Goal: Book appointment/travel/reservation

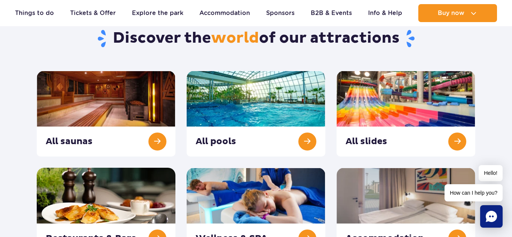
scroll to position [75, 0]
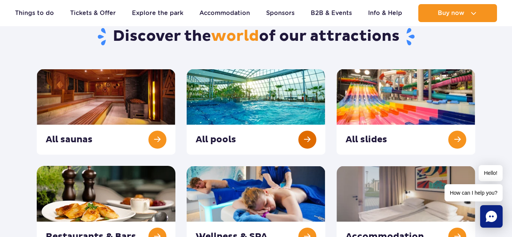
click at [312, 140] on link at bounding box center [256, 112] width 139 height 86
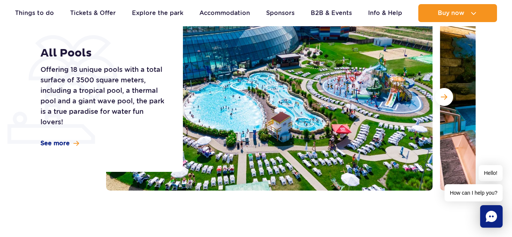
scroll to position [120, 0]
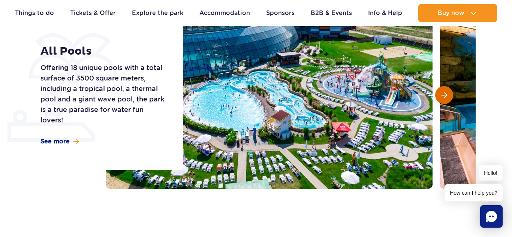
click at [448, 97] on button "Next slide" at bounding box center [445, 95] width 18 height 18
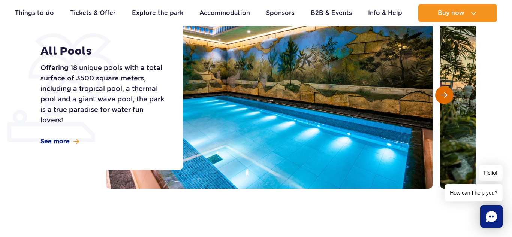
click at [448, 97] on button "Next slide" at bounding box center [445, 95] width 18 height 18
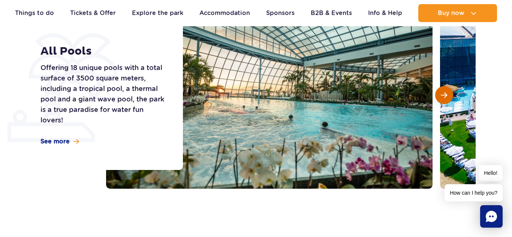
click at [448, 95] on button "Next slide" at bounding box center [445, 95] width 18 height 18
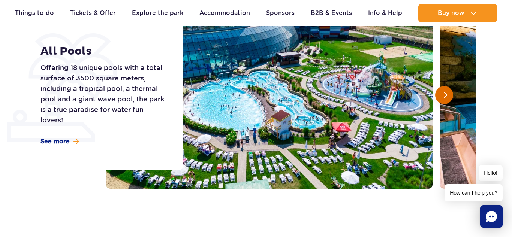
click at [445, 97] on span "Next slide" at bounding box center [444, 95] width 6 height 7
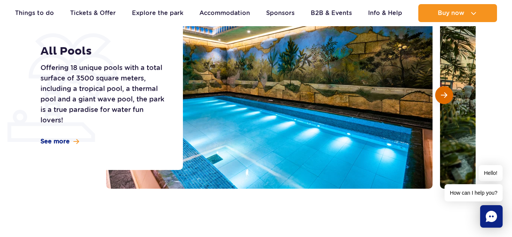
click at [445, 97] on span "Next slide" at bounding box center [444, 95] width 6 height 7
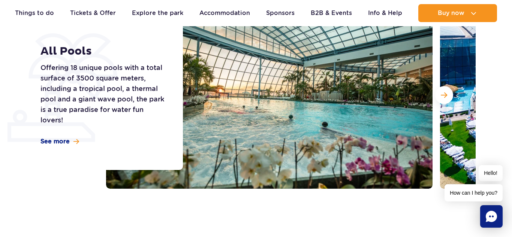
click at [31, 79] on div "All Pools Offering 18 unique pools with a total surface of 3500 square meters, …" at bounding box center [107, 95] width 152 height 150
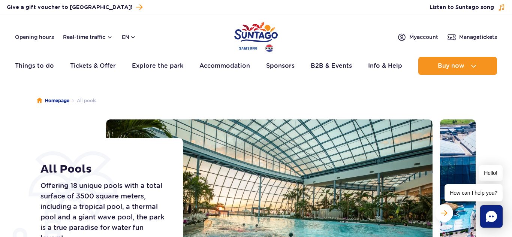
scroll to position [0, 0]
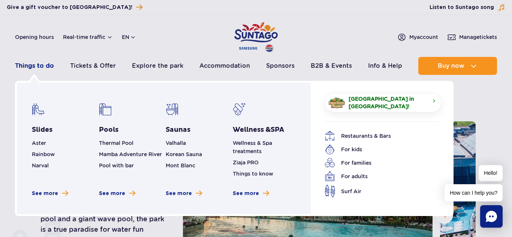
click at [33, 64] on link "Things to do" at bounding box center [34, 66] width 39 height 18
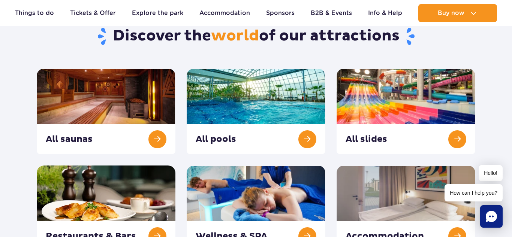
scroll to position [60, 0]
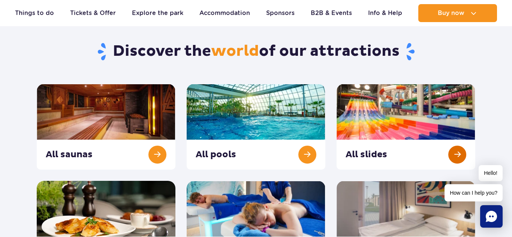
click at [461, 153] on link at bounding box center [406, 127] width 139 height 86
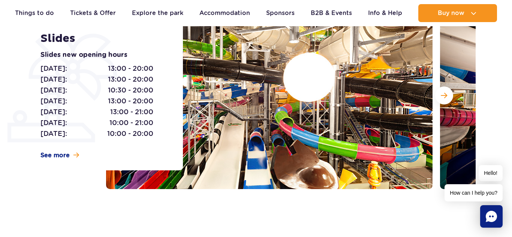
scroll to position [120, 0]
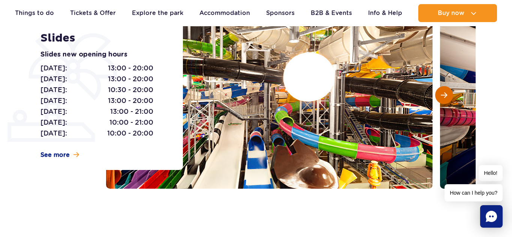
click at [448, 92] on button "Next slide" at bounding box center [445, 95] width 18 height 18
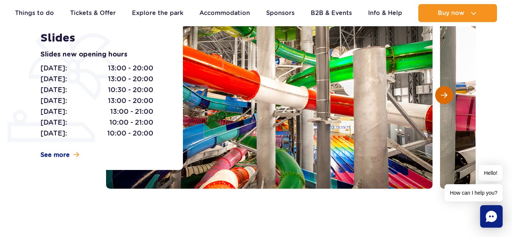
click at [448, 92] on button "Next slide" at bounding box center [445, 95] width 18 height 18
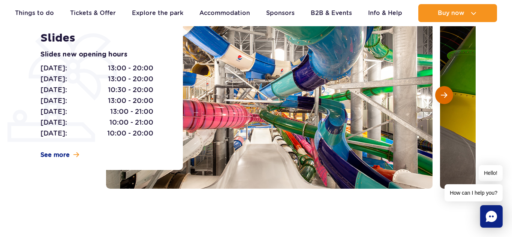
click at [448, 92] on button "Next slide" at bounding box center [445, 95] width 18 height 18
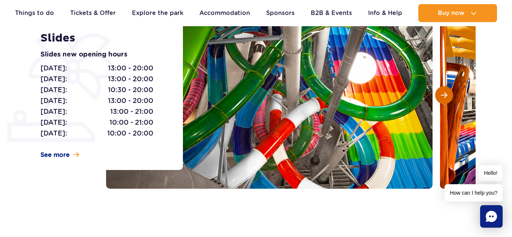
click at [449, 92] on button "Next slide" at bounding box center [445, 95] width 18 height 18
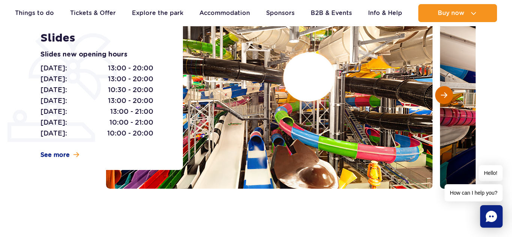
click at [449, 93] on button "Next slide" at bounding box center [445, 95] width 18 height 18
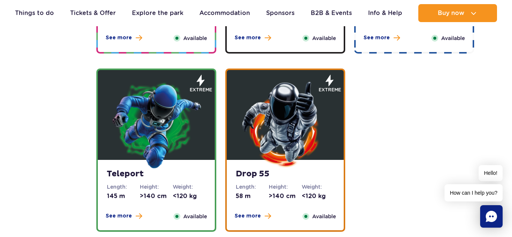
scroll to position [870, 0]
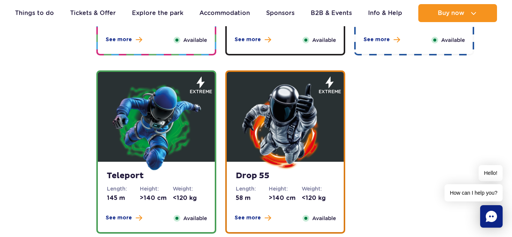
click at [277, 167] on img at bounding box center [285, 126] width 90 height 90
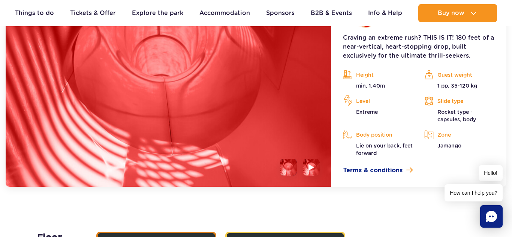
scroll to position [1151, 0]
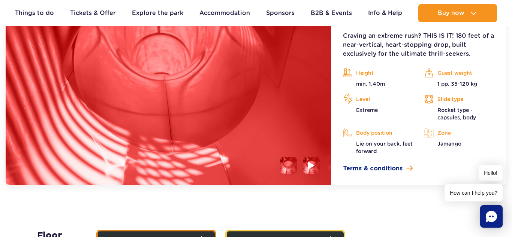
click at [310, 170] on img at bounding box center [311, 165] width 7 height 9
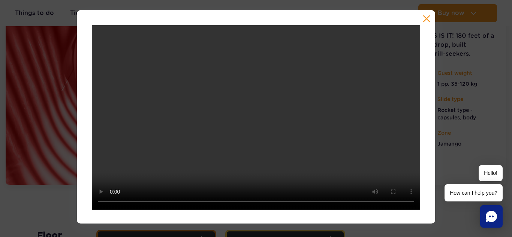
click at [428, 18] on button "button" at bounding box center [427, 19] width 8 height 8
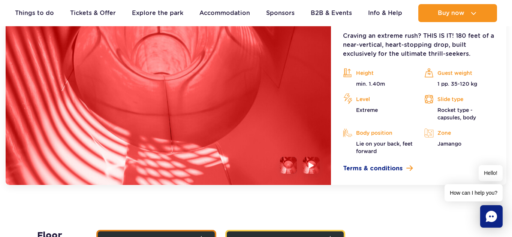
click at [287, 166] on li at bounding box center [288, 165] width 17 height 17
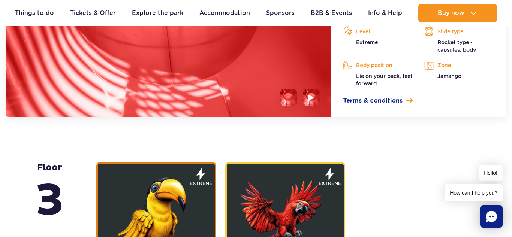
scroll to position [1241, 0]
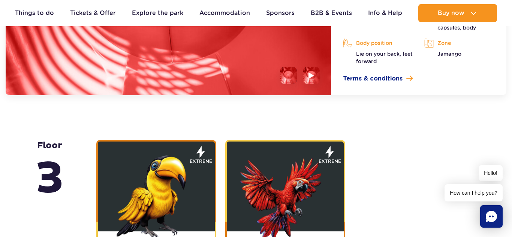
click at [164, 188] on img at bounding box center [156, 196] width 90 height 90
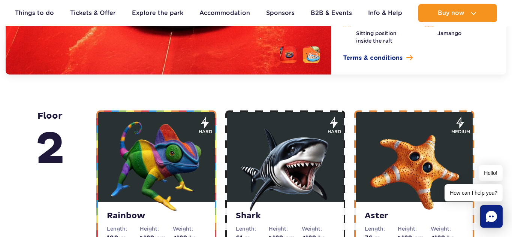
scroll to position [1480, 0]
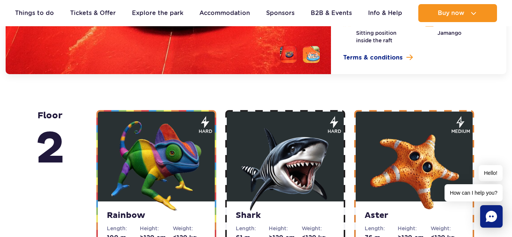
click at [157, 170] on img at bounding box center [156, 166] width 90 height 90
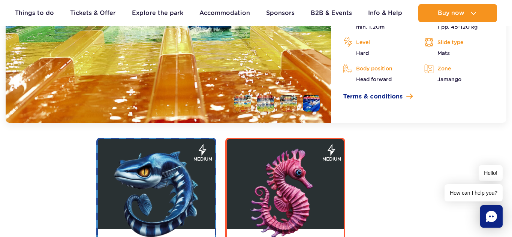
scroll to position [1644, 0]
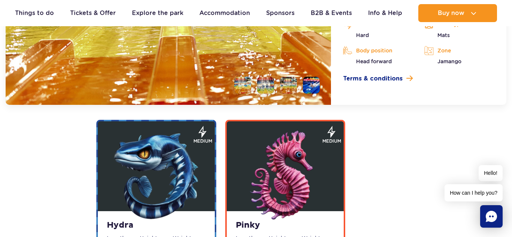
click at [191, 170] on img at bounding box center [156, 176] width 90 height 90
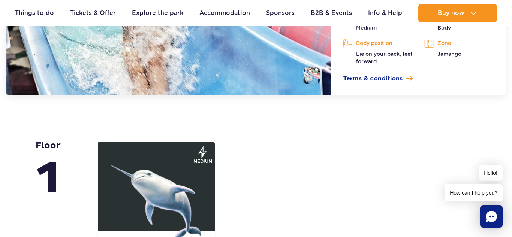
scroll to position [1852, 0]
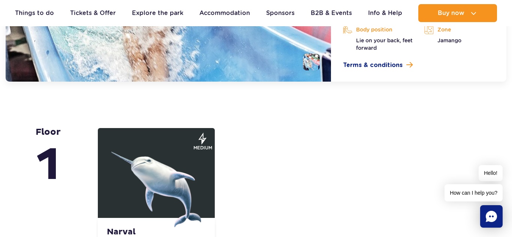
click at [171, 189] on img at bounding box center [156, 183] width 90 height 90
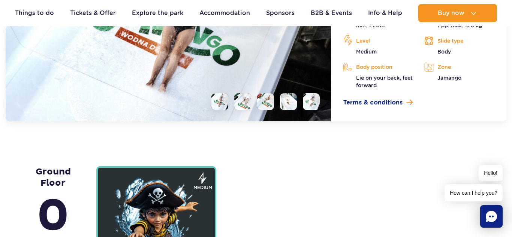
scroll to position [2016, 0]
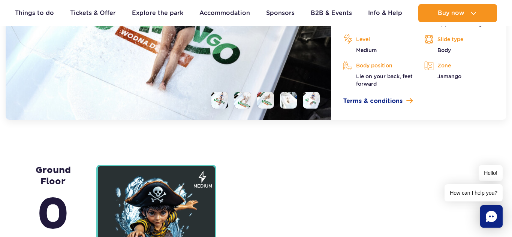
click at [248, 99] on li at bounding box center [242, 100] width 17 height 17
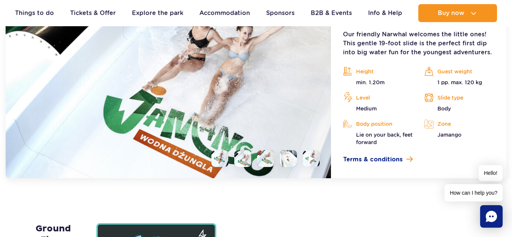
scroll to position [1956, 0]
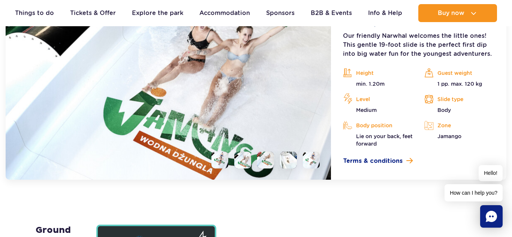
click at [285, 161] on li at bounding box center [288, 160] width 17 height 17
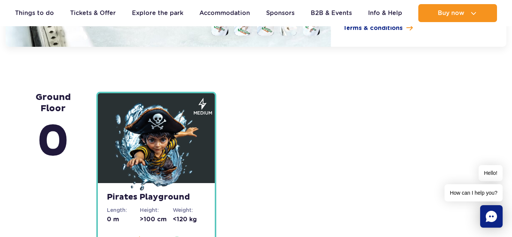
scroll to position [2106, 0]
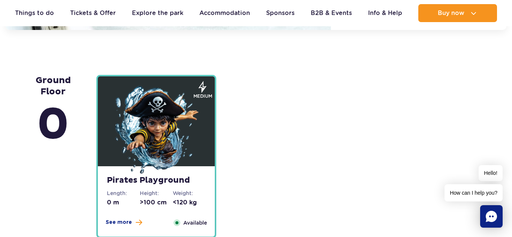
click at [135, 134] on img at bounding box center [156, 131] width 90 height 90
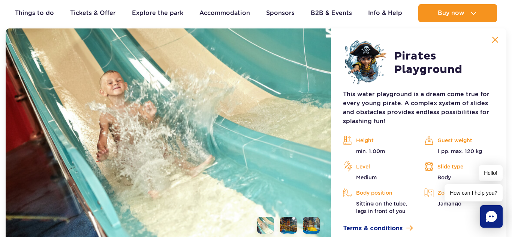
scroll to position [2089, 0]
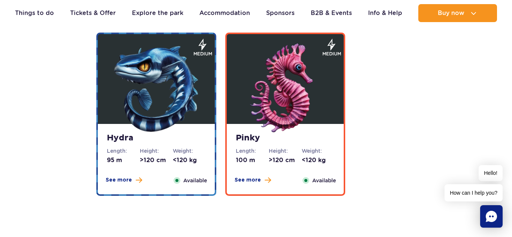
click at [187, 110] on img at bounding box center [156, 89] width 90 height 90
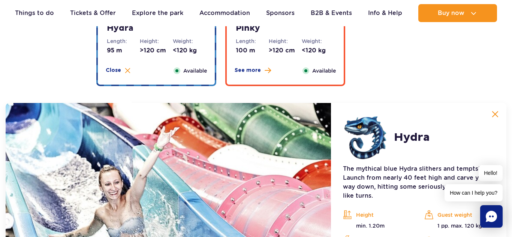
scroll to position [1612, 0]
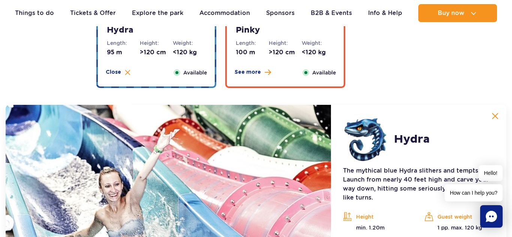
click at [293, 41] on dt "Height:" at bounding box center [285, 43] width 33 height 8
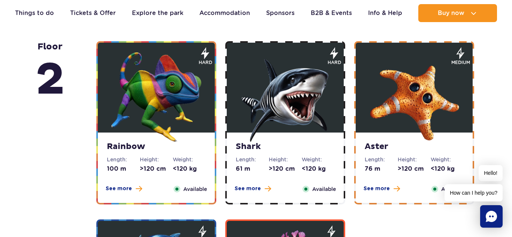
scroll to position [1312, 0]
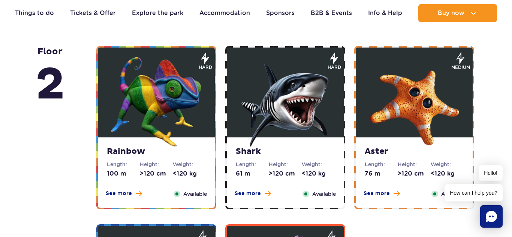
click at [277, 138] on img at bounding box center [285, 102] width 90 height 90
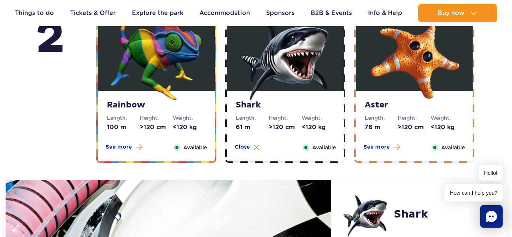
scroll to position [1343, 0]
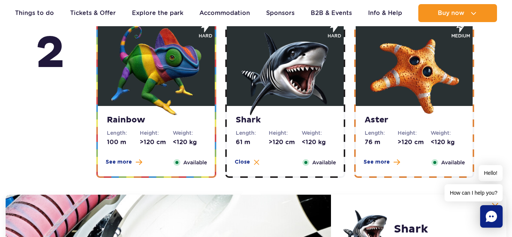
click at [382, 109] on img at bounding box center [415, 71] width 90 height 90
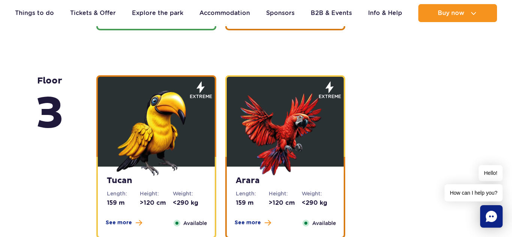
scroll to position [1058, 0]
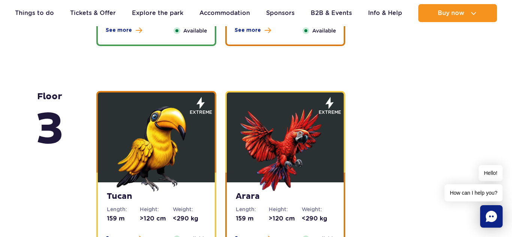
click at [145, 179] on img at bounding box center [156, 147] width 90 height 90
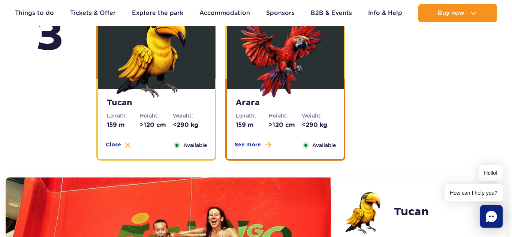
scroll to position [1150, 0]
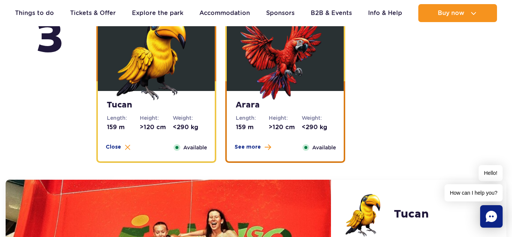
click at [311, 99] on img at bounding box center [285, 56] width 90 height 90
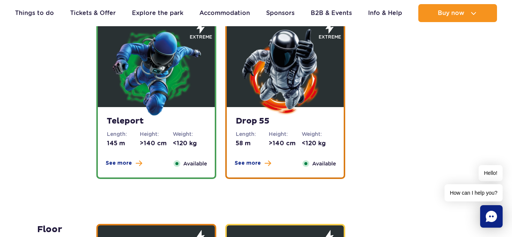
scroll to position [925, 0]
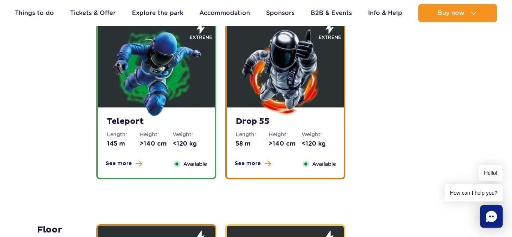
click at [212, 85] on figure at bounding box center [156, 63] width 117 height 90
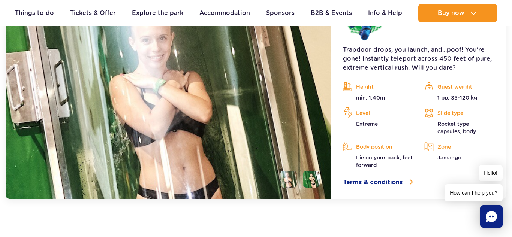
scroll to position [1166, 0]
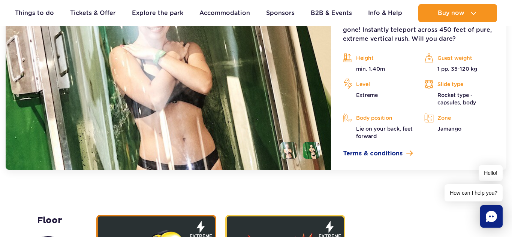
click at [309, 152] on li at bounding box center [311, 150] width 17 height 17
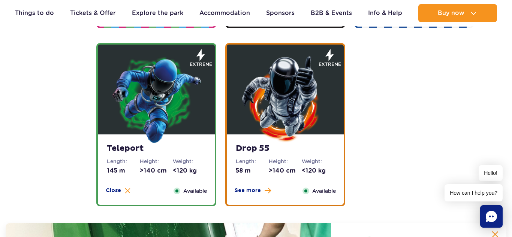
scroll to position [896, 0]
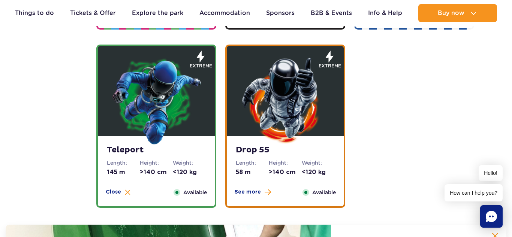
click at [307, 80] on img at bounding box center [285, 101] width 90 height 90
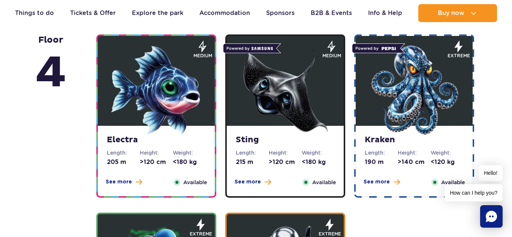
scroll to position [716, 0]
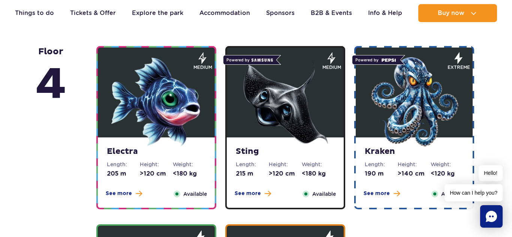
click at [201, 103] on img at bounding box center [156, 102] width 90 height 90
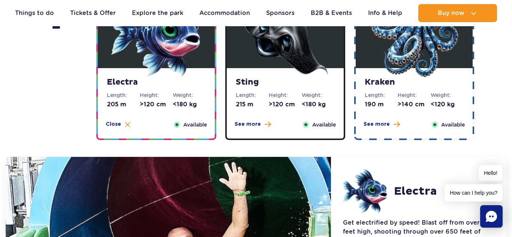
scroll to position [778, 0]
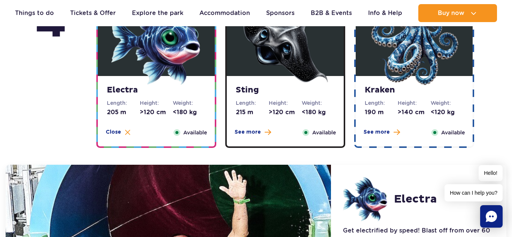
click at [270, 50] on img at bounding box center [285, 40] width 90 height 90
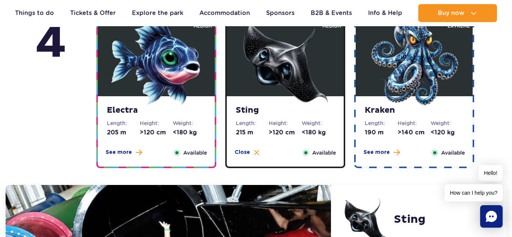
scroll to position [748, 0]
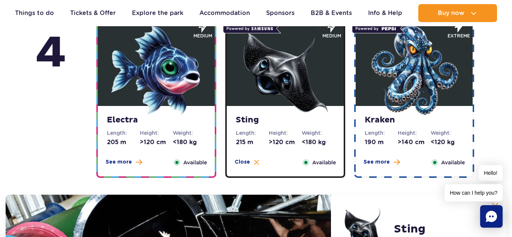
click at [373, 85] on img at bounding box center [415, 71] width 90 height 90
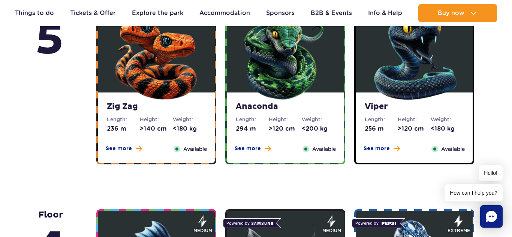
scroll to position [538, 0]
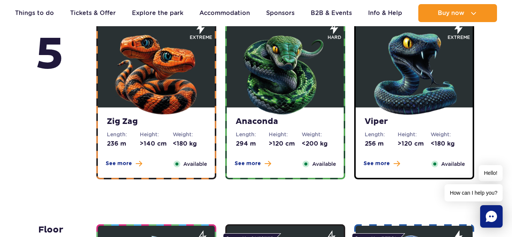
click at [200, 85] on img at bounding box center [156, 72] width 90 height 90
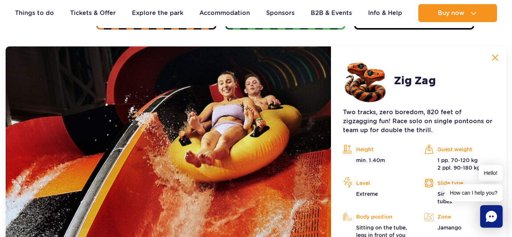
scroll to position [689, 0]
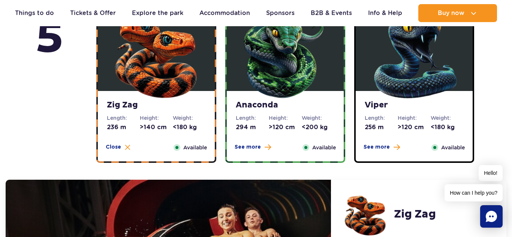
click at [244, 70] on img at bounding box center [285, 56] width 90 height 90
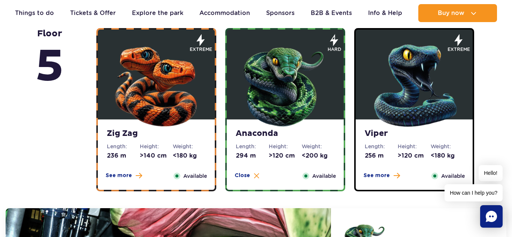
scroll to position [524, 0]
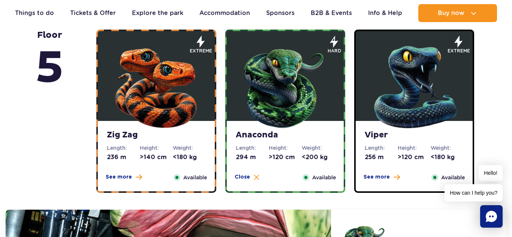
click at [379, 87] on img at bounding box center [415, 86] width 90 height 90
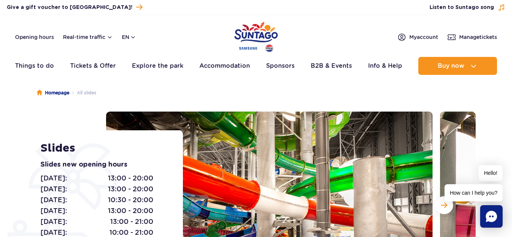
scroll to position [0, 0]
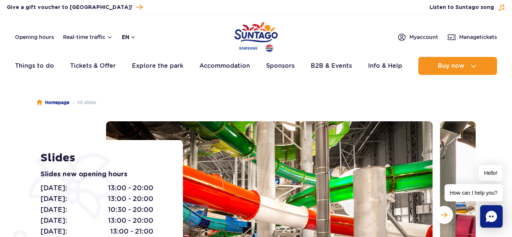
click at [133, 36] on button "en" at bounding box center [129, 37] width 14 height 8
click at [131, 36] on button "en" at bounding box center [129, 37] width 14 height 8
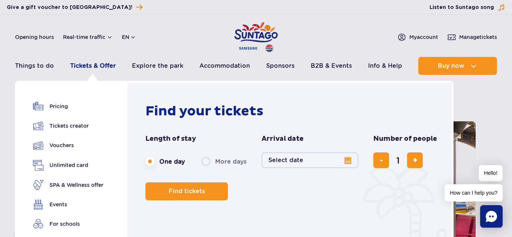
click at [104, 63] on link "Tickets & Offer" at bounding box center [93, 66] width 46 height 18
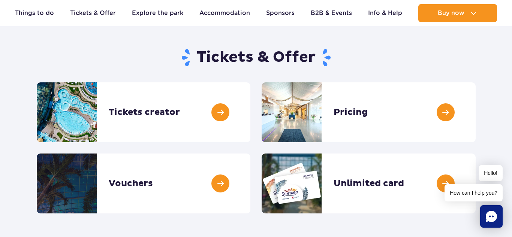
scroll to position [75, 0]
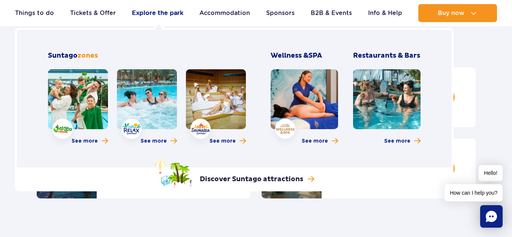
click at [157, 8] on link "Explore the park" at bounding box center [157, 13] width 51 height 18
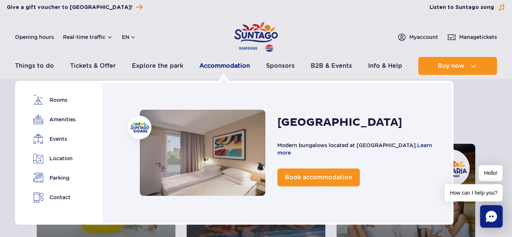
click at [218, 69] on link "Accommodation" at bounding box center [225, 66] width 51 height 18
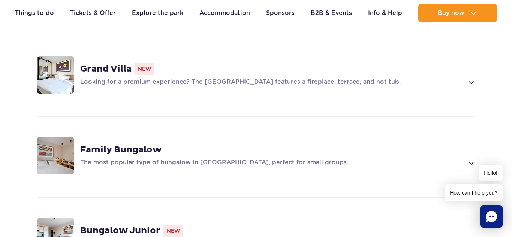
scroll to position [570, 0]
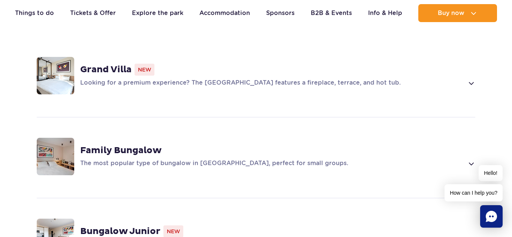
click at [472, 159] on span at bounding box center [471, 163] width 9 height 9
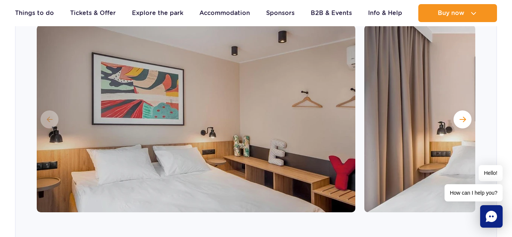
scroll to position [747, 0]
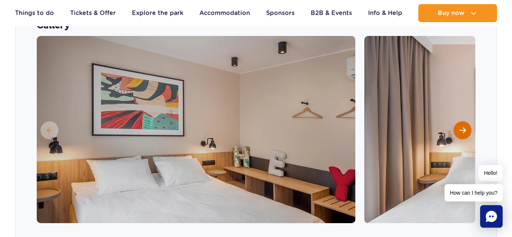
click at [464, 127] on span "Next slide" at bounding box center [463, 130] width 6 height 7
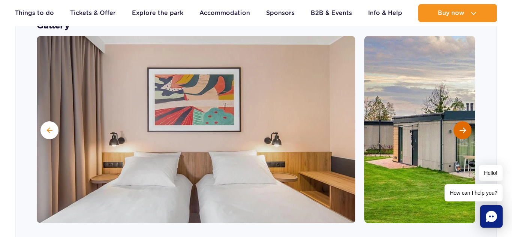
click at [464, 127] on span "Next slide" at bounding box center [463, 130] width 6 height 7
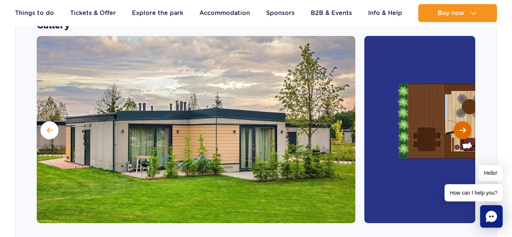
click at [464, 127] on span "Next slide" at bounding box center [463, 130] width 6 height 7
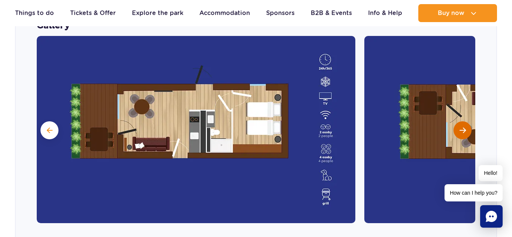
click at [465, 127] on span "Next slide" at bounding box center [463, 130] width 6 height 7
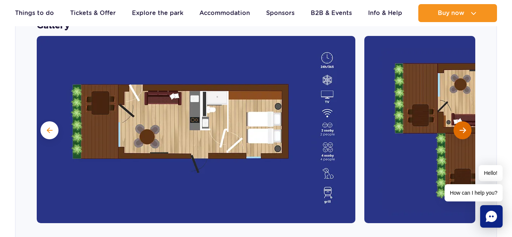
click at [465, 127] on span "Next slide" at bounding box center [463, 130] width 6 height 7
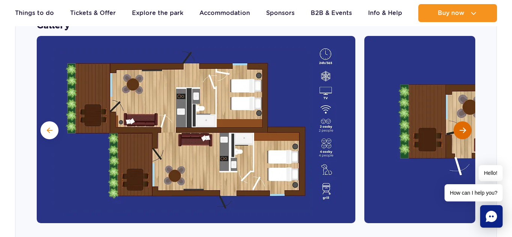
click at [464, 127] on span "Next slide" at bounding box center [463, 130] width 6 height 7
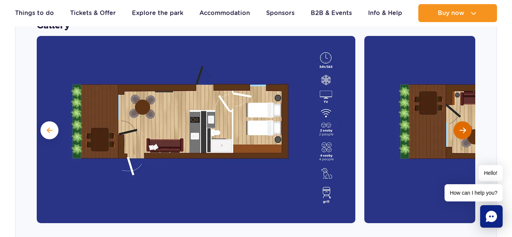
click at [464, 127] on span "Next slide" at bounding box center [463, 130] width 6 height 7
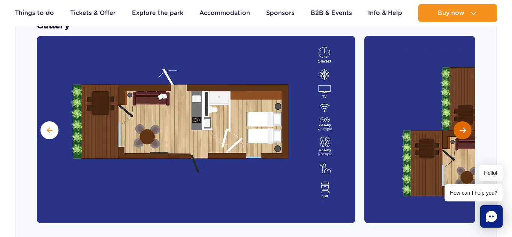
click at [464, 127] on span "Next slide" at bounding box center [463, 130] width 6 height 7
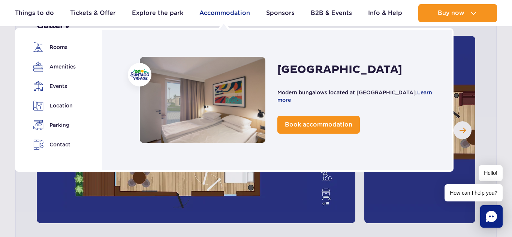
click at [220, 15] on link "Accommodation" at bounding box center [225, 13] width 51 height 18
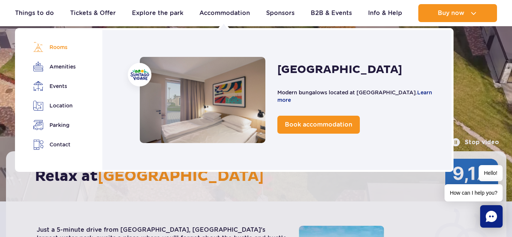
click at [62, 47] on link "Rooms" at bounding box center [54, 47] width 42 height 11
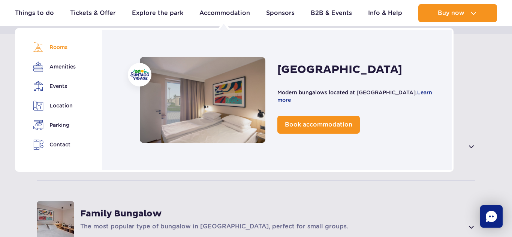
scroll to position [507, 0]
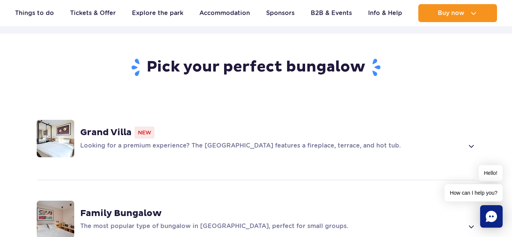
click at [470, 142] on span at bounding box center [471, 146] width 9 height 9
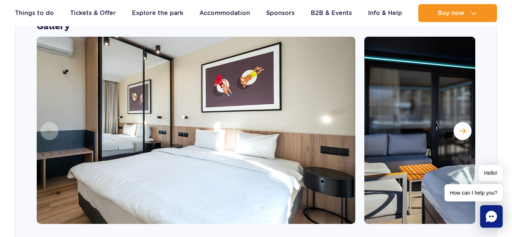
scroll to position [681, 0]
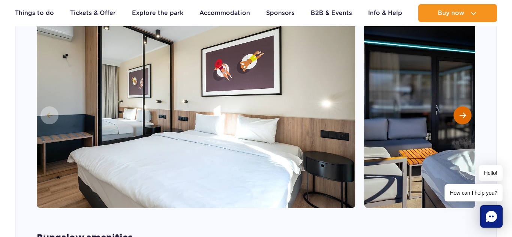
click at [462, 112] on span "Next slide" at bounding box center [463, 115] width 6 height 7
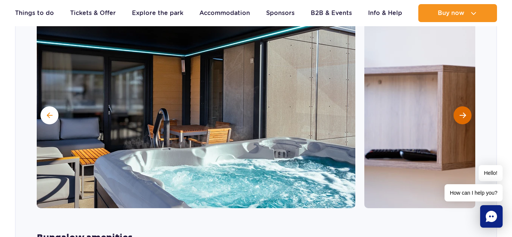
click at [462, 112] on span "Next slide" at bounding box center [463, 115] width 6 height 7
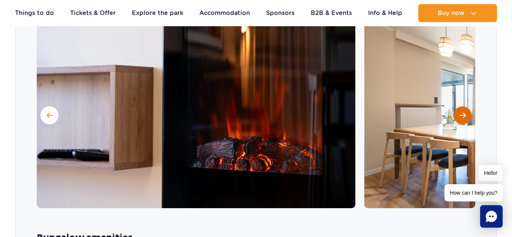
click at [462, 112] on span "Next slide" at bounding box center [463, 115] width 6 height 7
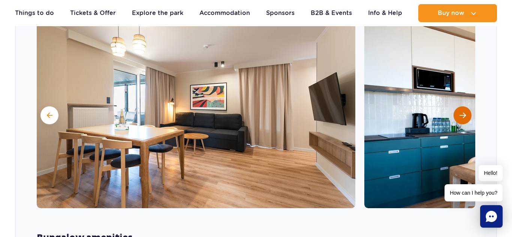
click at [462, 112] on span "Next slide" at bounding box center [463, 115] width 6 height 7
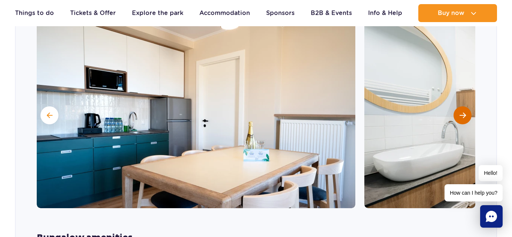
click at [462, 112] on span "Next slide" at bounding box center [463, 115] width 6 height 7
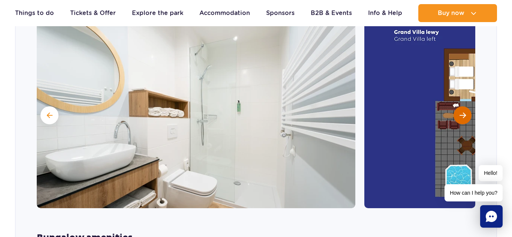
click at [462, 112] on span "Next slide" at bounding box center [463, 115] width 6 height 7
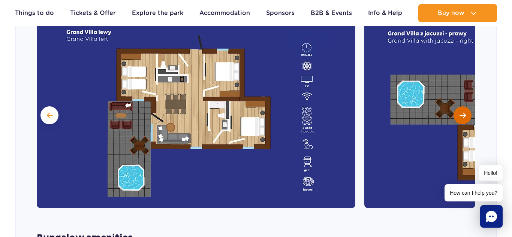
click at [463, 112] on span "Next slide" at bounding box center [463, 115] width 6 height 7
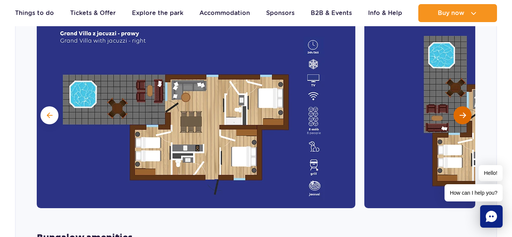
click at [463, 112] on span "Next slide" at bounding box center [463, 115] width 6 height 7
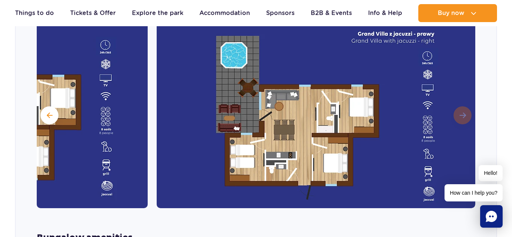
click at [463, 104] on img at bounding box center [316, 115] width 319 height 188
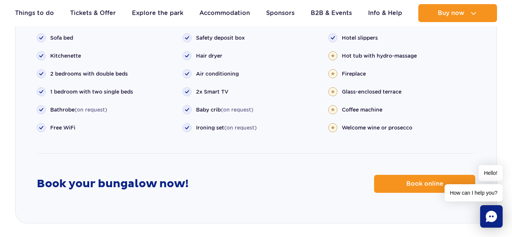
scroll to position [897, 0]
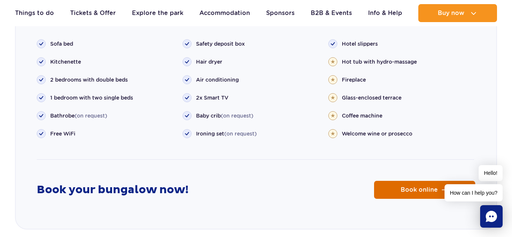
click at [397, 181] on link "Book online" at bounding box center [424, 190] width 101 height 18
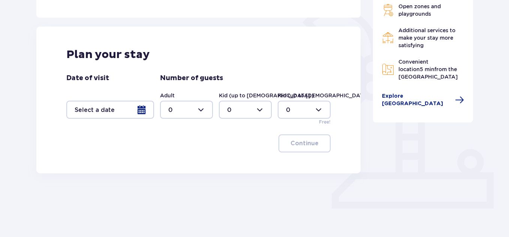
scroll to position [194, 0]
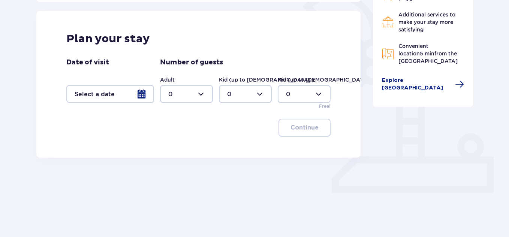
click at [205, 91] on div at bounding box center [186, 94] width 53 height 18
click at [176, 131] on div "4" at bounding box center [186, 132] width 36 height 8
type input "4"
click at [262, 95] on div at bounding box center [245, 94] width 53 height 18
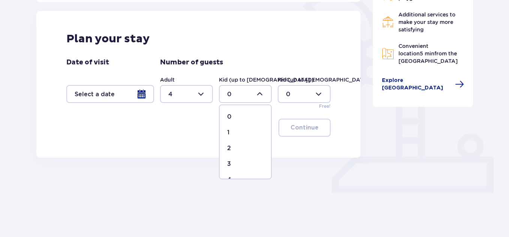
click at [232, 164] on div "3" at bounding box center [245, 164] width 36 height 8
type input "3"
click at [143, 94] on div at bounding box center [110, 94] width 88 height 18
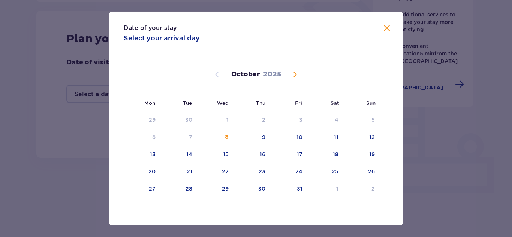
click at [296, 74] on span "Next month" at bounding box center [295, 74] width 9 height 9
click at [297, 75] on span "Next month" at bounding box center [295, 74] width 9 height 9
click at [296, 74] on span "Next month" at bounding box center [295, 74] width 9 height 9
click at [297, 74] on span "Next month" at bounding box center [295, 74] width 9 height 9
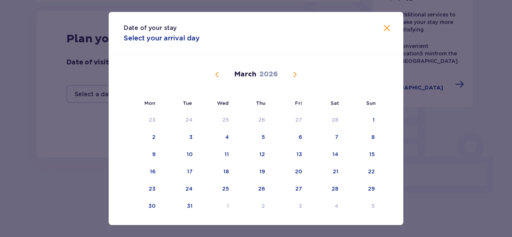
click at [297, 74] on span "Next month" at bounding box center [295, 74] width 9 height 9
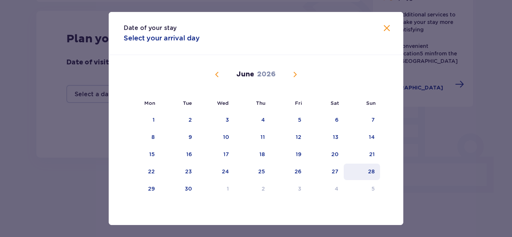
click at [369, 168] on div "28" at bounding box center [371, 172] width 7 height 8
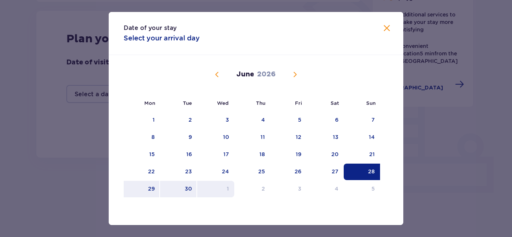
click at [224, 191] on div "1" at bounding box center [215, 189] width 37 height 17
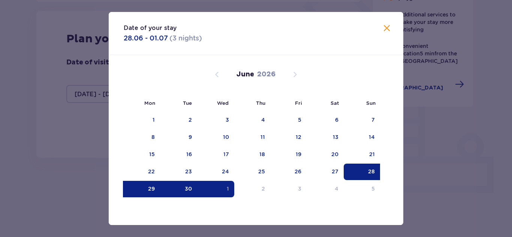
type input "28.06.26 - 01.07.26"
type input "0"
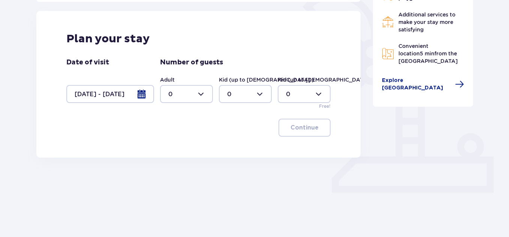
click at [204, 95] on div at bounding box center [186, 94] width 53 height 18
click at [173, 176] on div "4" at bounding box center [186, 180] width 36 height 8
type input "4"
click at [262, 94] on div at bounding box center [245, 94] width 53 height 18
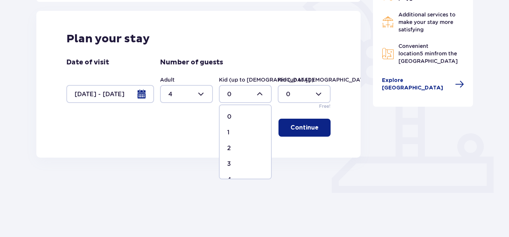
click at [233, 163] on div "3" at bounding box center [245, 164] width 36 height 8
type input "3"
click at [310, 128] on p "Continue" at bounding box center [305, 128] width 28 height 8
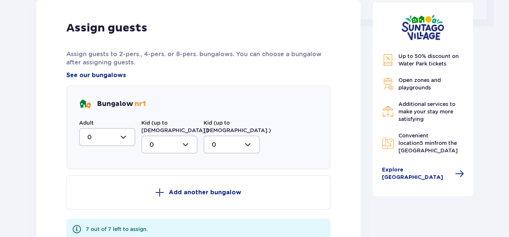
scroll to position [359, 0]
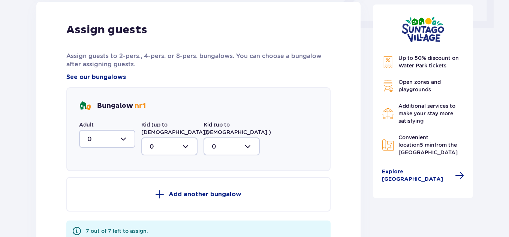
click at [126, 138] on div at bounding box center [107, 139] width 56 height 18
click at [93, 222] on div "4" at bounding box center [107, 225] width 40 height 8
type input "4"
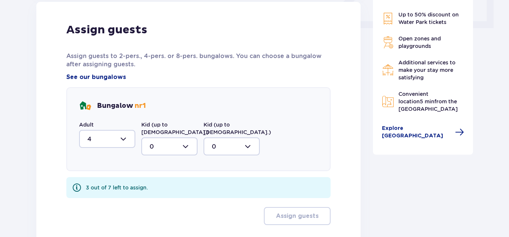
click at [186, 141] on div at bounding box center [169, 147] width 56 height 18
click at [158, 213] on div "3" at bounding box center [170, 217] width 40 height 8
type input "3"
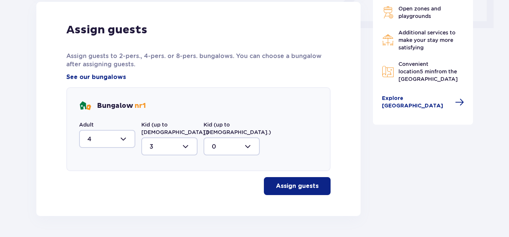
click at [348, 89] on div "Assign guests Assign guests to 2-pers., 4-pers. or 8-pers. bungalows. You can c…" at bounding box center [198, 109] width 325 height 215
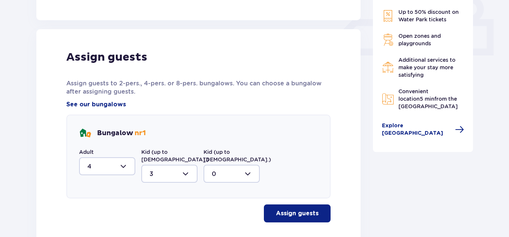
scroll to position [331, 0]
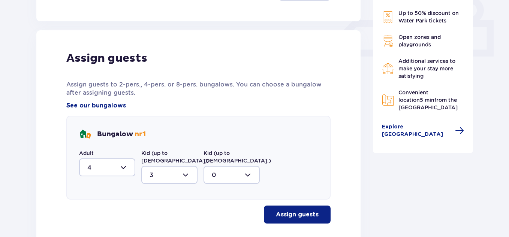
click at [295, 211] on p "Assign guests" at bounding box center [297, 215] width 43 height 8
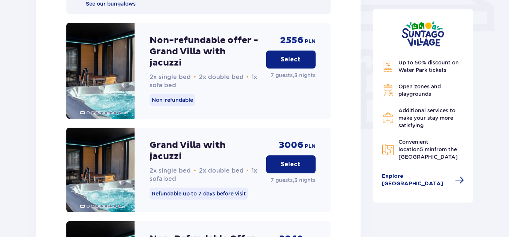
scroll to position [679, 0]
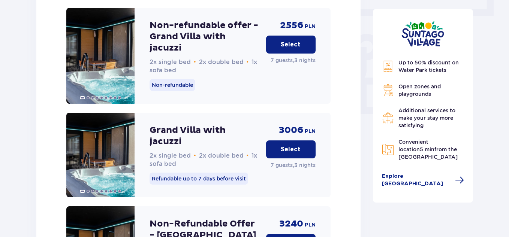
click at [274, 39] on button "Select" at bounding box center [291, 45] width 50 height 18
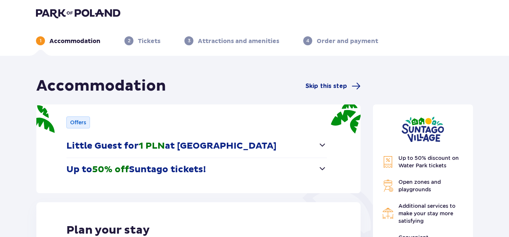
scroll to position [0, 0]
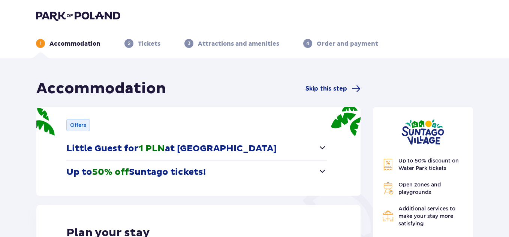
click at [322, 170] on span "button" at bounding box center [322, 171] width 9 height 9
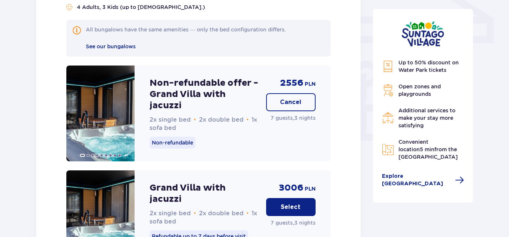
scroll to position [649, 0]
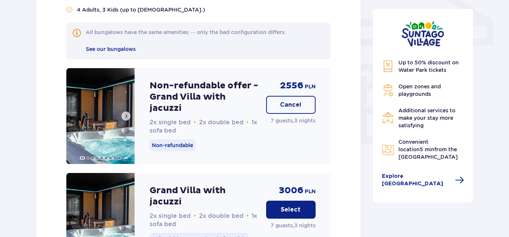
click at [128, 113] on span at bounding box center [126, 116] width 6 height 6
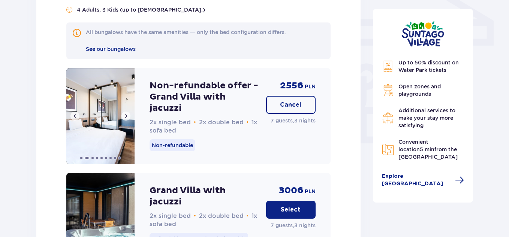
click at [128, 113] on span at bounding box center [126, 116] width 6 height 6
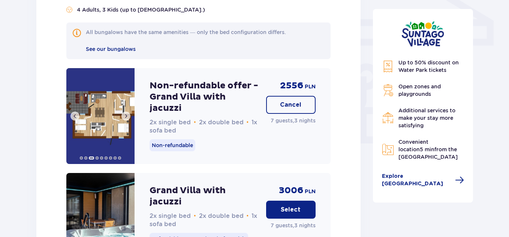
click at [128, 113] on span at bounding box center [126, 116] width 6 height 6
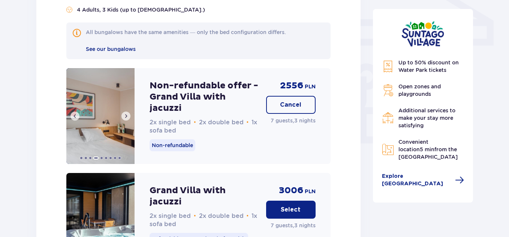
click at [128, 113] on span at bounding box center [126, 116] width 6 height 6
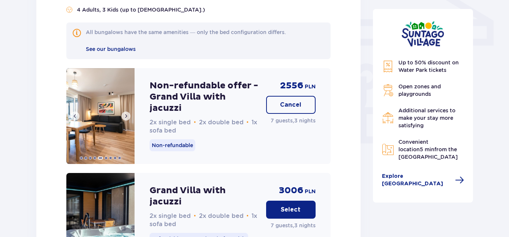
click at [128, 113] on span at bounding box center [126, 116] width 6 height 6
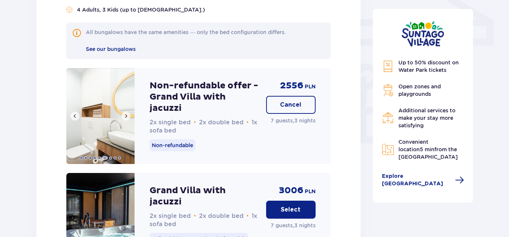
click at [128, 113] on span at bounding box center [126, 116] width 6 height 6
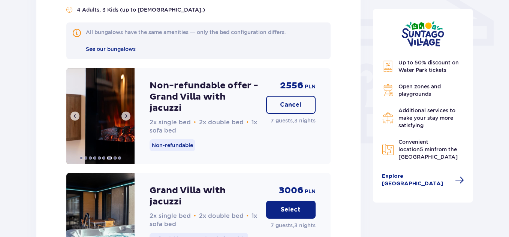
click at [128, 113] on span at bounding box center [126, 116] width 6 height 6
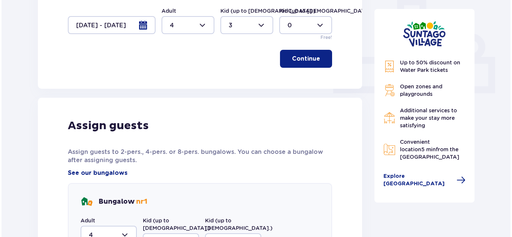
scroll to position [69, 0]
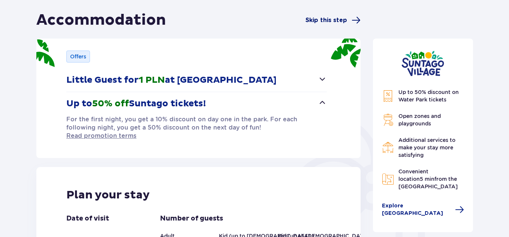
click at [316, 21] on span "Skip this step" at bounding box center [327, 20] width 42 height 8
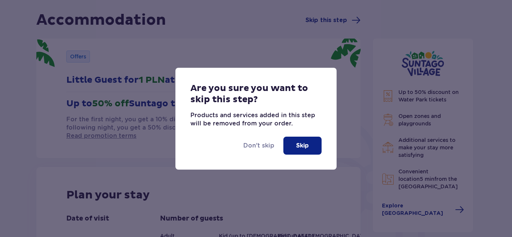
click at [295, 147] on button "Skip" at bounding box center [303, 146] width 38 height 18
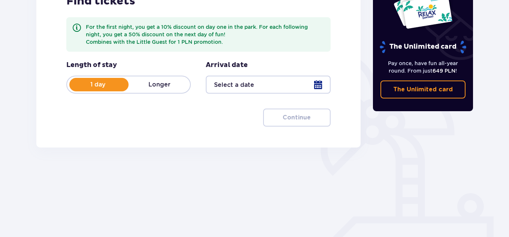
scroll to position [135, 0]
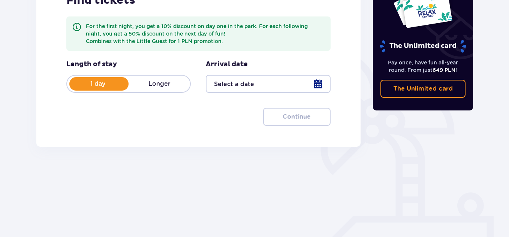
click at [161, 83] on p "Longer" at bounding box center [160, 84] width 62 height 8
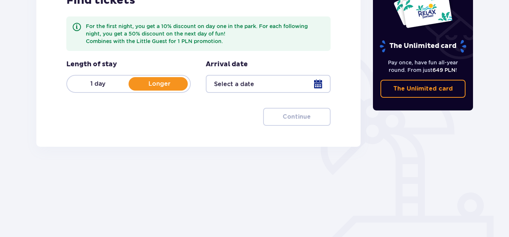
click at [319, 83] on div at bounding box center [268, 84] width 125 height 18
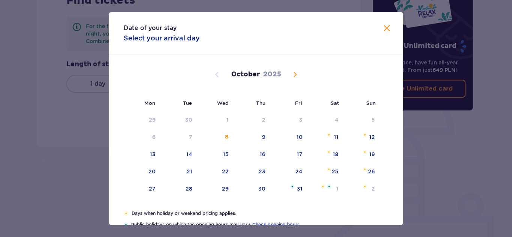
click at [296, 74] on span "Next month" at bounding box center [295, 74] width 9 height 9
click at [294, 74] on span "Next month" at bounding box center [295, 74] width 9 height 9
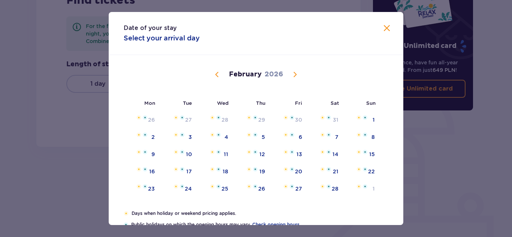
click at [294, 74] on span "Next month" at bounding box center [295, 74] width 9 height 9
click at [295, 74] on span "Next month" at bounding box center [295, 74] width 9 height 9
click at [294, 74] on span "Next month" at bounding box center [295, 74] width 9 height 9
click at [294, 73] on span "Next month" at bounding box center [295, 74] width 9 height 9
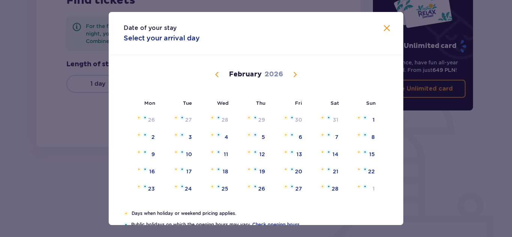
click at [295, 74] on span "Next month" at bounding box center [295, 74] width 9 height 9
click at [384, 27] on span "Close" at bounding box center [387, 28] width 9 height 9
click at [447, 145] on div "The Unlimited card Pay once, have fun all-year round. From just 649 PLN ! The U…" at bounding box center [423, 73] width 113 height 258
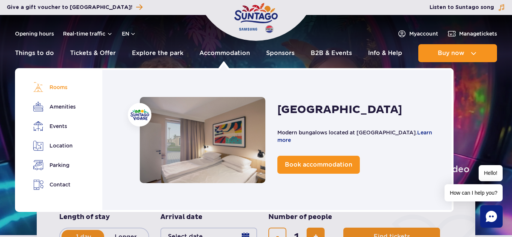
click at [57, 88] on link "Rooms" at bounding box center [54, 87] width 42 height 11
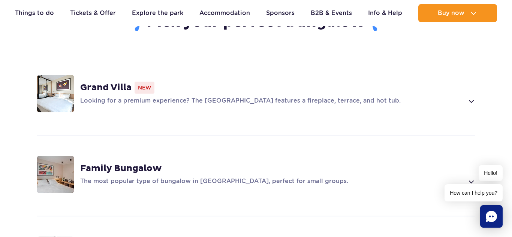
click at [204, 82] on div "Grand Villa New" at bounding box center [277, 88] width 395 height 12
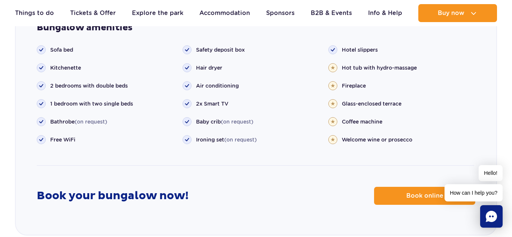
scroll to position [906, 0]
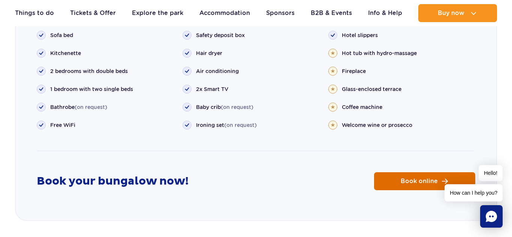
click at [409, 179] on span "Book online" at bounding box center [419, 182] width 37 height 6
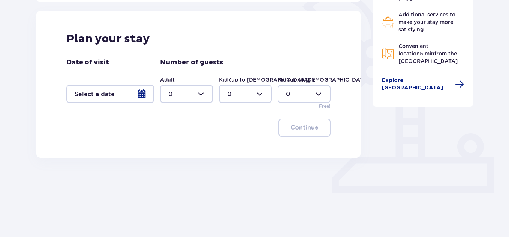
click at [147, 94] on div at bounding box center [110, 94] width 88 height 18
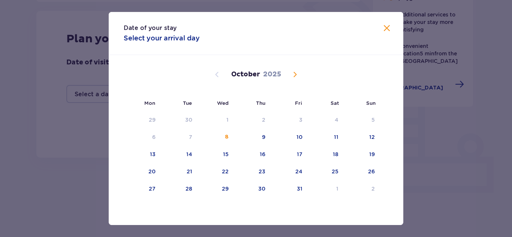
click at [294, 75] on span "Next month" at bounding box center [295, 74] width 9 height 9
click at [295, 75] on span "Next month" at bounding box center [295, 74] width 9 height 9
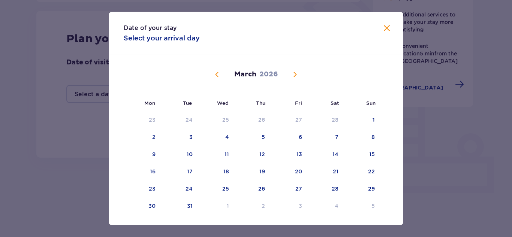
click at [295, 75] on span "Next month" at bounding box center [295, 74] width 9 height 9
click at [218, 74] on span "Previous month" at bounding box center [217, 74] width 9 height 9
click at [372, 187] on div "31" at bounding box center [373, 189] width 6 height 8
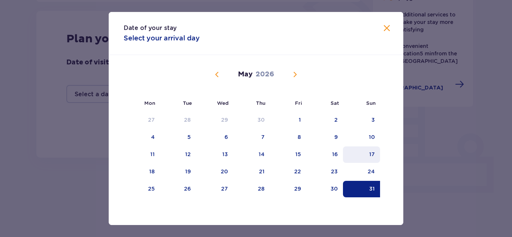
click at [377, 152] on div "17" at bounding box center [361, 155] width 37 height 17
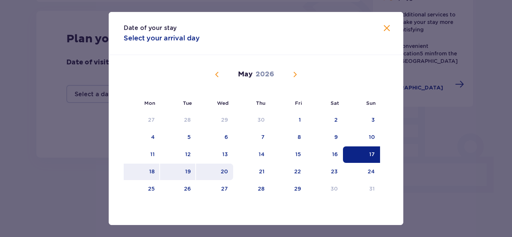
click at [221, 176] on div "20" at bounding box center [214, 172] width 37 height 17
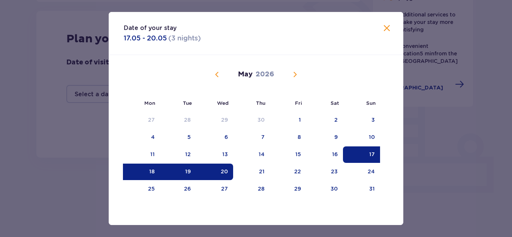
type input "17.05.26 - 20.05.26"
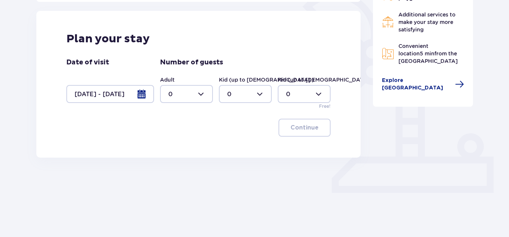
click at [203, 94] on div at bounding box center [186, 94] width 53 height 18
click at [172, 176] on p "4" at bounding box center [170, 180] width 4 height 8
type input "4"
click at [261, 95] on div at bounding box center [245, 94] width 53 height 18
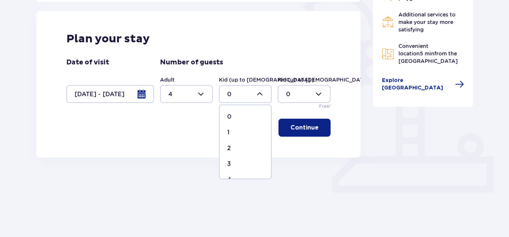
click at [228, 161] on p "3" at bounding box center [229, 164] width 4 height 8
type input "3"
click at [301, 123] on button "Continue" at bounding box center [305, 128] width 52 height 18
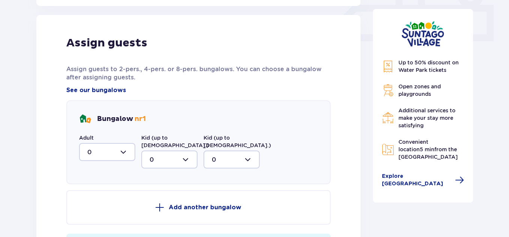
scroll to position [352, 0]
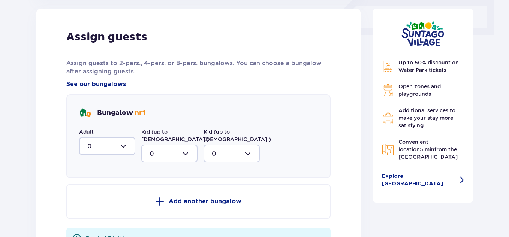
click at [124, 144] on div at bounding box center [107, 146] width 56 height 18
click at [89, 229] on p "4" at bounding box center [89, 232] width 4 height 8
type input "4"
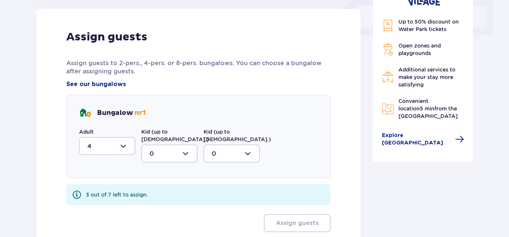
click at [187, 145] on div at bounding box center [169, 154] width 56 height 18
click at [151, 220] on p "3" at bounding box center [152, 224] width 4 height 8
type input "3"
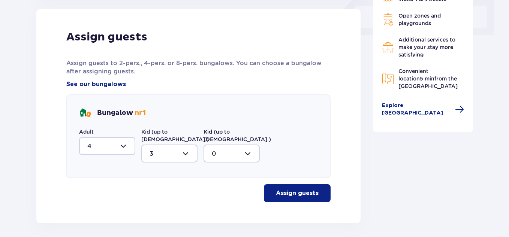
click at [280, 189] on p "Assign guests" at bounding box center [297, 193] width 43 height 8
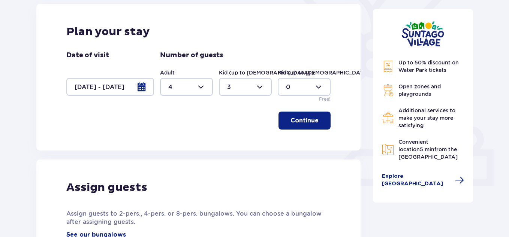
scroll to position [0, 0]
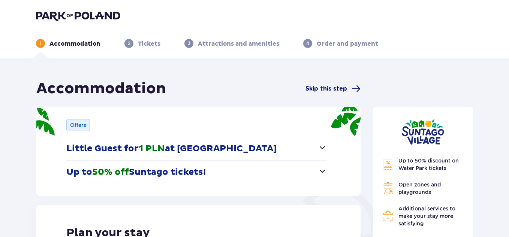
click at [325, 89] on span "Skip this step" at bounding box center [327, 89] width 42 height 8
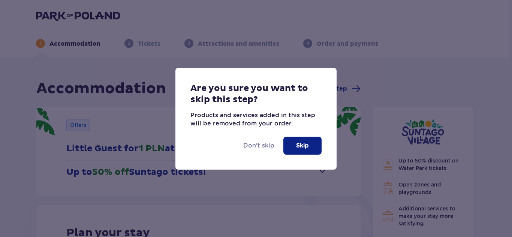
click at [294, 149] on button "Skip" at bounding box center [303, 146] width 38 height 18
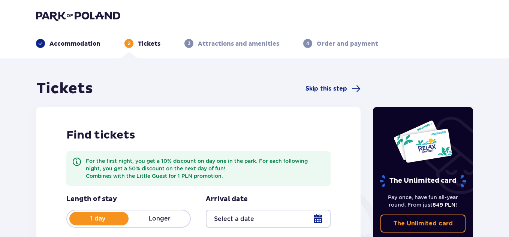
click at [247, 119] on div "Find tickets For the first night, you get a 10% discount on day one in the park…" at bounding box center [198, 194] width 325 height 175
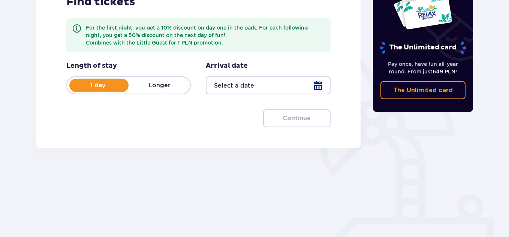
scroll to position [135, 0]
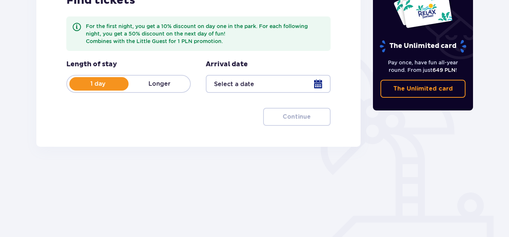
click at [168, 86] on p "Longer" at bounding box center [160, 84] width 62 height 8
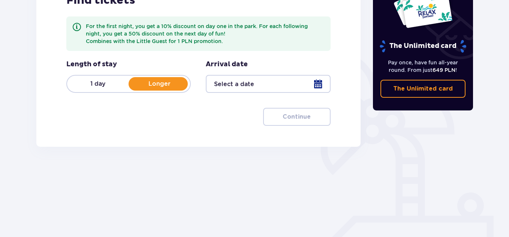
click at [316, 83] on div at bounding box center [268, 84] width 125 height 18
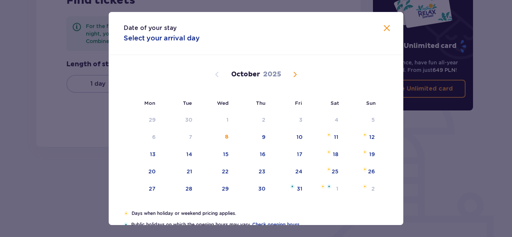
click at [295, 74] on span "Next month" at bounding box center [295, 74] width 9 height 9
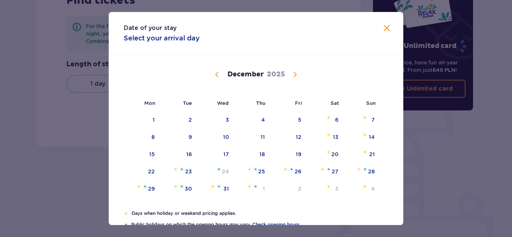
click at [295, 74] on span "Next month" at bounding box center [295, 74] width 9 height 9
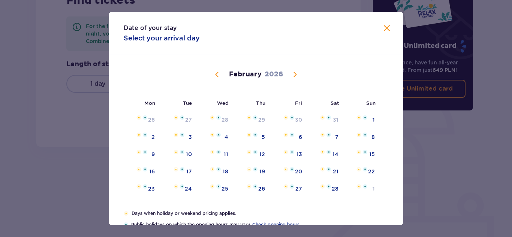
click at [295, 74] on span "Next month" at bounding box center [295, 74] width 9 height 9
click at [294, 74] on span "Next month" at bounding box center [295, 74] width 9 height 9
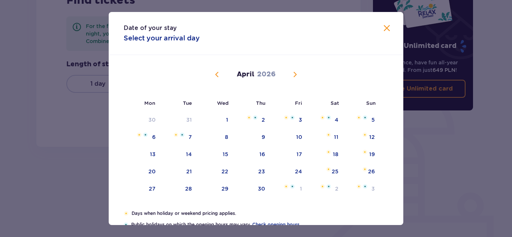
click at [294, 74] on span "Next month" at bounding box center [295, 74] width 9 height 9
click at [368, 170] on div "28" at bounding box center [371, 172] width 7 height 8
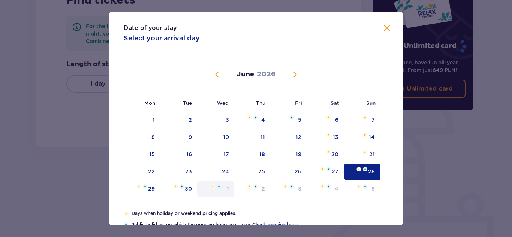
click at [218, 188] on img "Date not available. Wednesday, July 1, 2026" at bounding box center [219, 187] width 5 height 5
click at [296, 73] on span "Next month" at bounding box center [295, 74] width 9 height 9
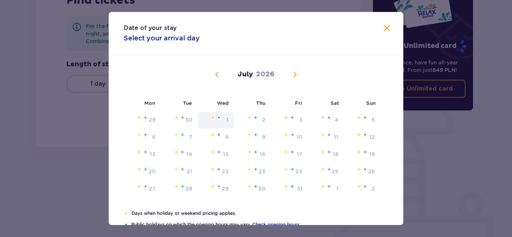
click at [215, 119] on div "Date not available. Wednesday, July 1, 2026" at bounding box center [215, 118] width 11 height 5
click at [214, 117] on img "Date not available. Wednesday, July 1, 2026" at bounding box center [212, 118] width 5 height 5
click at [215, 117] on div "Date not available. Wednesday, July 1, 2026" at bounding box center [215, 118] width 11 height 5
click at [218, 119] on img "Date not available. Wednesday, July 1, 2026" at bounding box center [219, 118] width 5 height 5
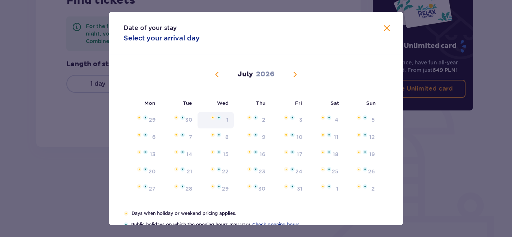
click at [218, 119] on img "Date not available. Wednesday, July 1, 2026" at bounding box center [219, 118] width 5 height 5
click at [179, 122] on div "30" at bounding box center [179, 120] width 37 height 17
type input "28.06.26 - 30.06.26"
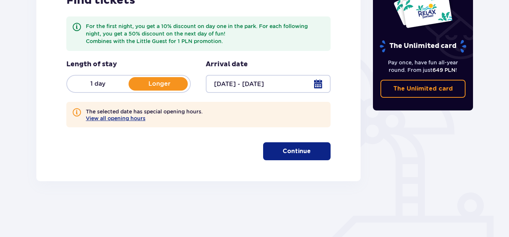
click at [294, 150] on p "Continue" at bounding box center [297, 151] width 28 height 8
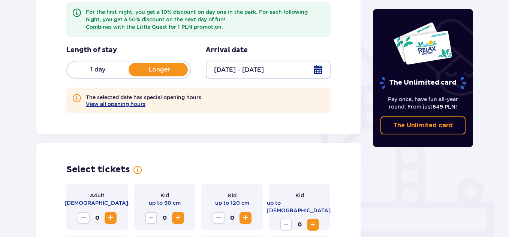
scroll to position [284, 0]
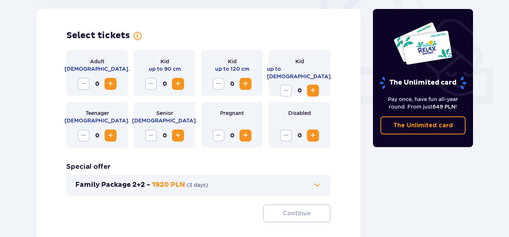
click at [317, 86] on span "Increase" at bounding box center [313, 90] width 9 height 9
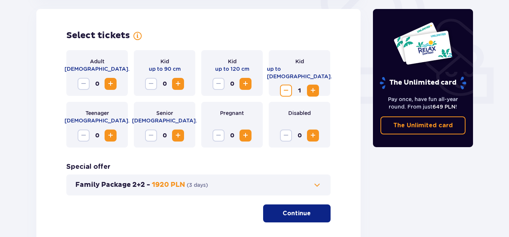
click at [315, 86] on span "Increase" at bounding box center [313, 90] width 9 height 9
click at [111, 83] on span "Increase" at bounding box center [110, 84] width 9 height 9
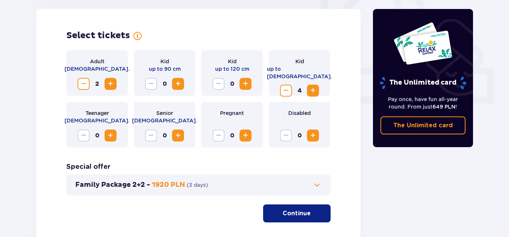
click at [109, 83] on span "Increase" at bounding box center [110, 84] width 9 height 9
click at [83, 83] on span "Decrease" at bounding box center [83, 84] width 9 height 9
click at [319, 185] on span at bounding box center [317, 185] width 9 height 9
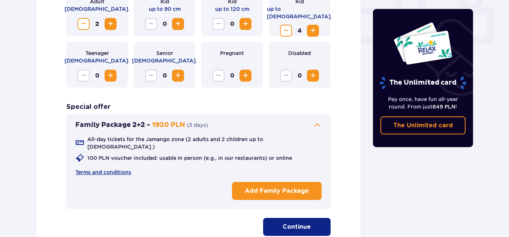
scroll to position [359, 0]
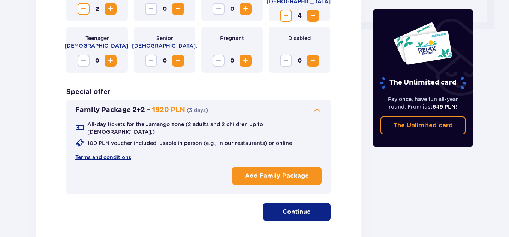
click at [288, 167] on button "Add Family Package" at bounding box center [277, 176] width 90 height 18
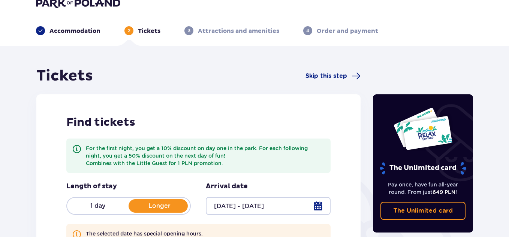
scroll to position [0, 0]
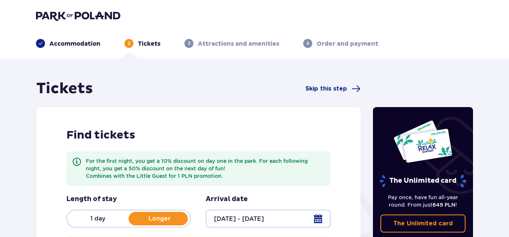
click at [83, 41] on p "Accommodation" at bounding box center [75, 44] width 51 height 8
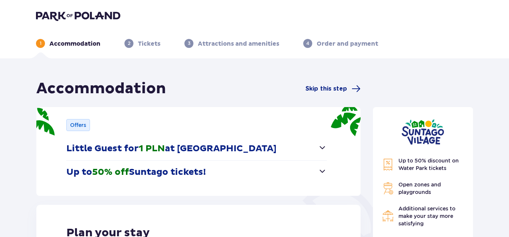
click at [102, 18] on img at bounding box center [78, 16] width 84 height 11
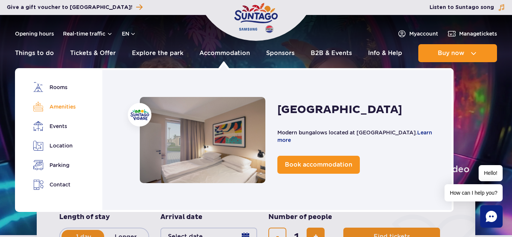
click at [62, 110] on link "Amenities" at bounding box center [54, 107] width 42 height 11
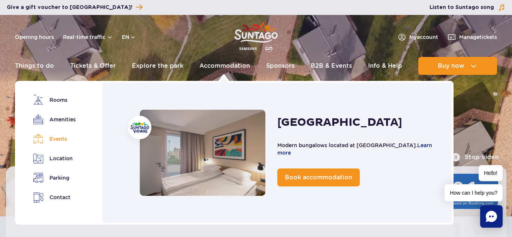
click at [62, 140] on link "Events" at bounding box center [54, 139] width 42 height 11
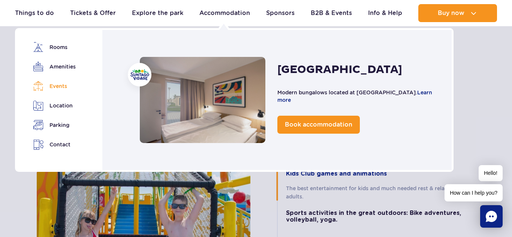
scroll to position [1527, 0]
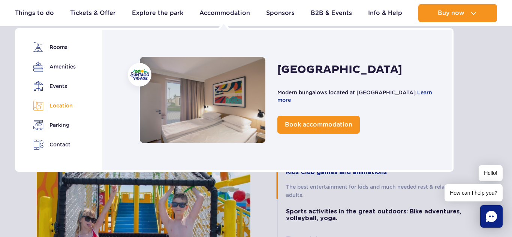
click at [56, 103] on link "Location" at bounding box center [54, 106] width 42 height 11
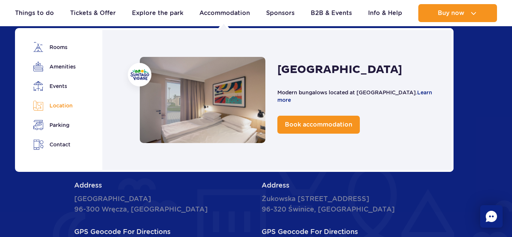
scroll to position [1882, 0]
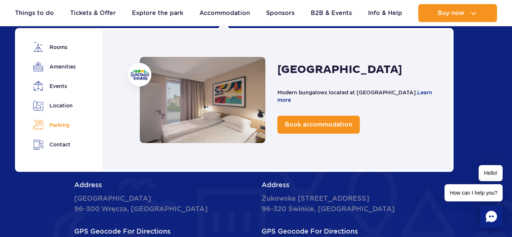
click at [55, 124] on link "Parking" at bounding box center [54, 125] width 42 height 11
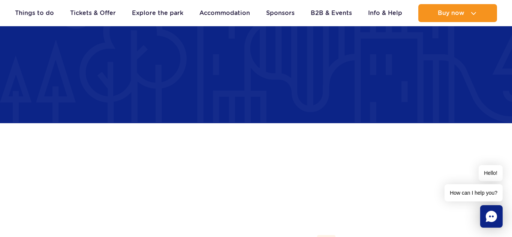
scroll to position [2113, 0]
